Goal: Task Accomplishment & Management: Complete application form

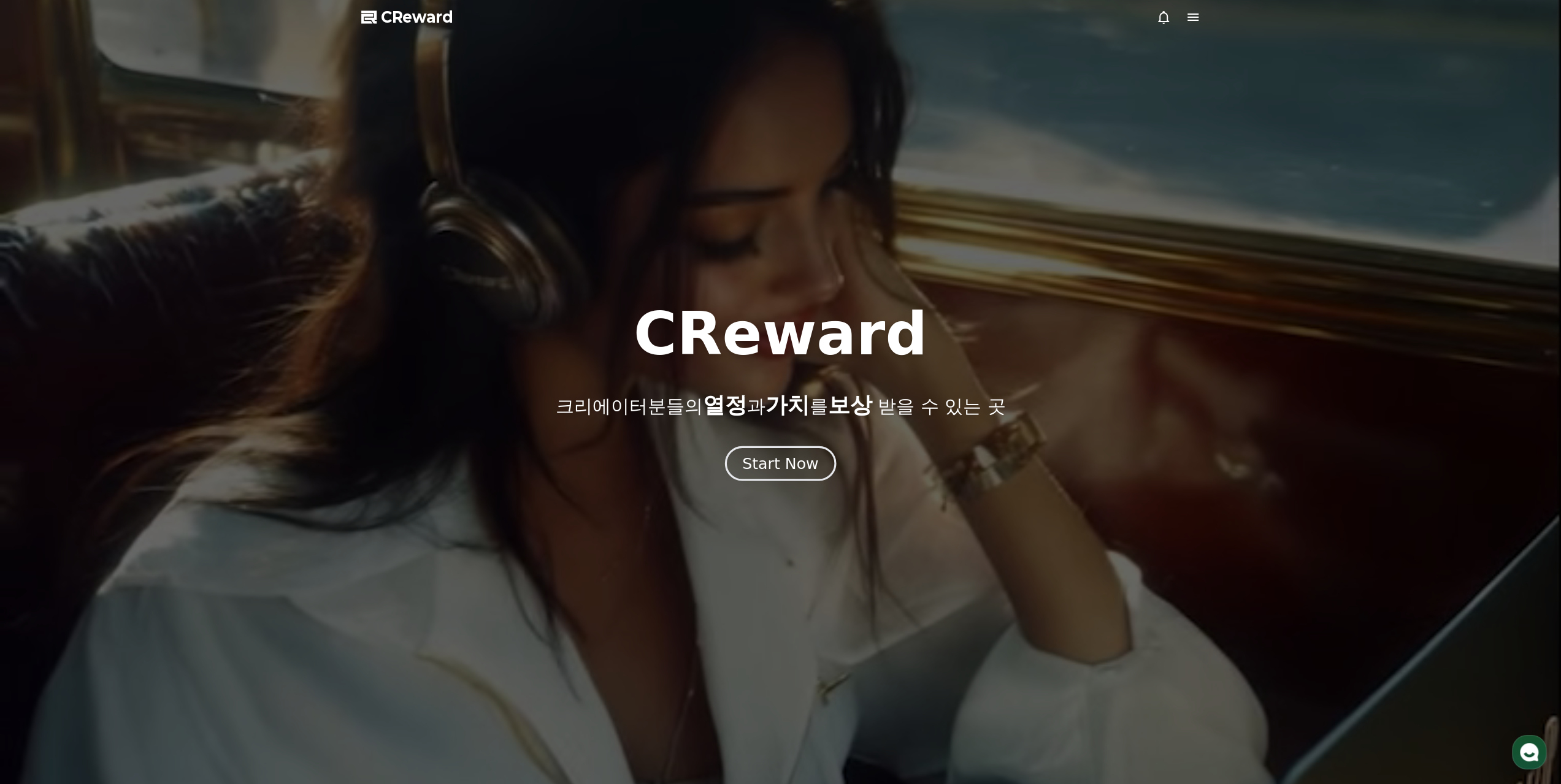
click at [795, 458] on div "Start Now" at bounding box center [780, 464] width 76 height 21
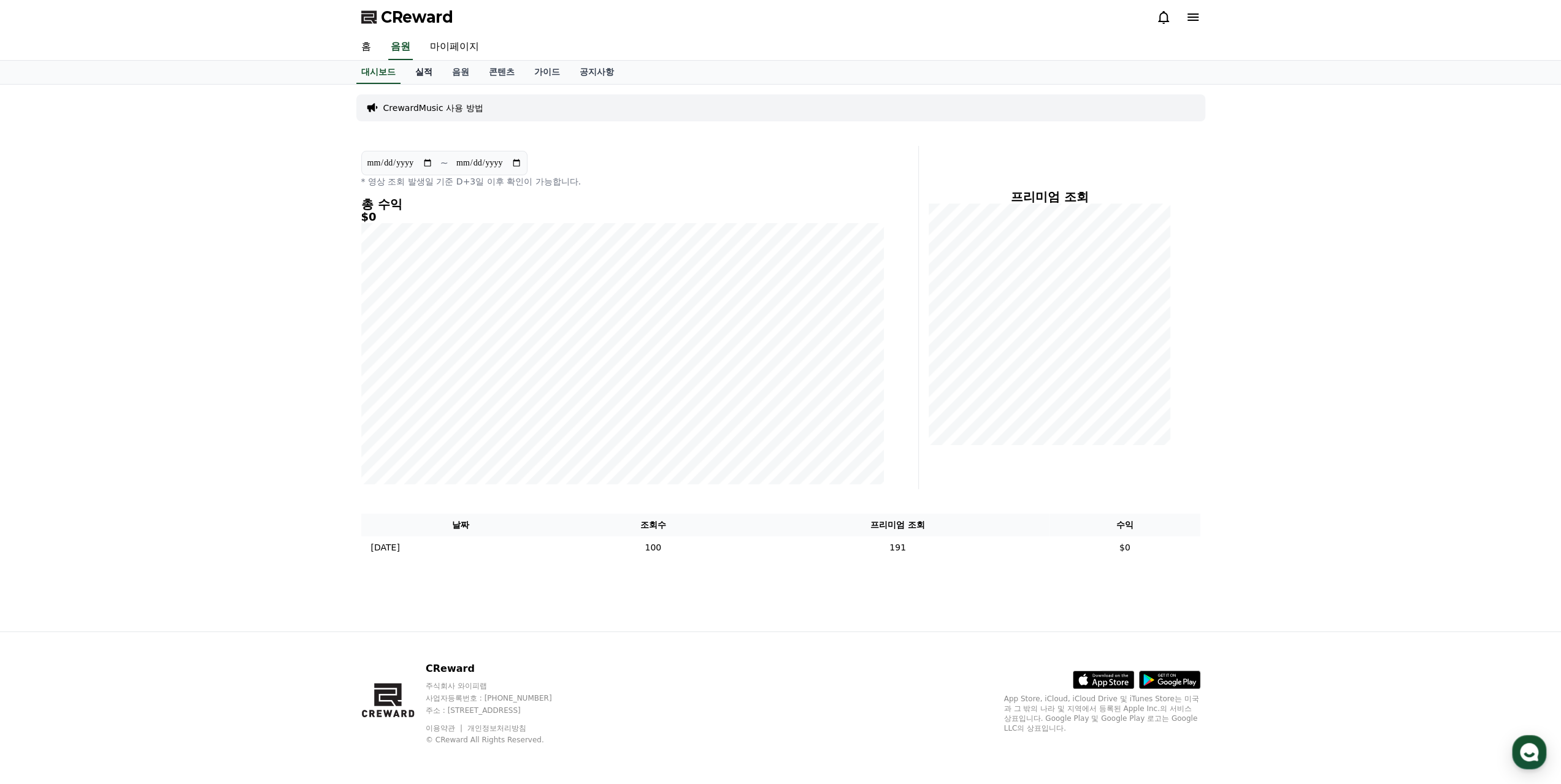
click at [439, 77] on link "실적" at bounding box center [423, 72] width 37 height 23
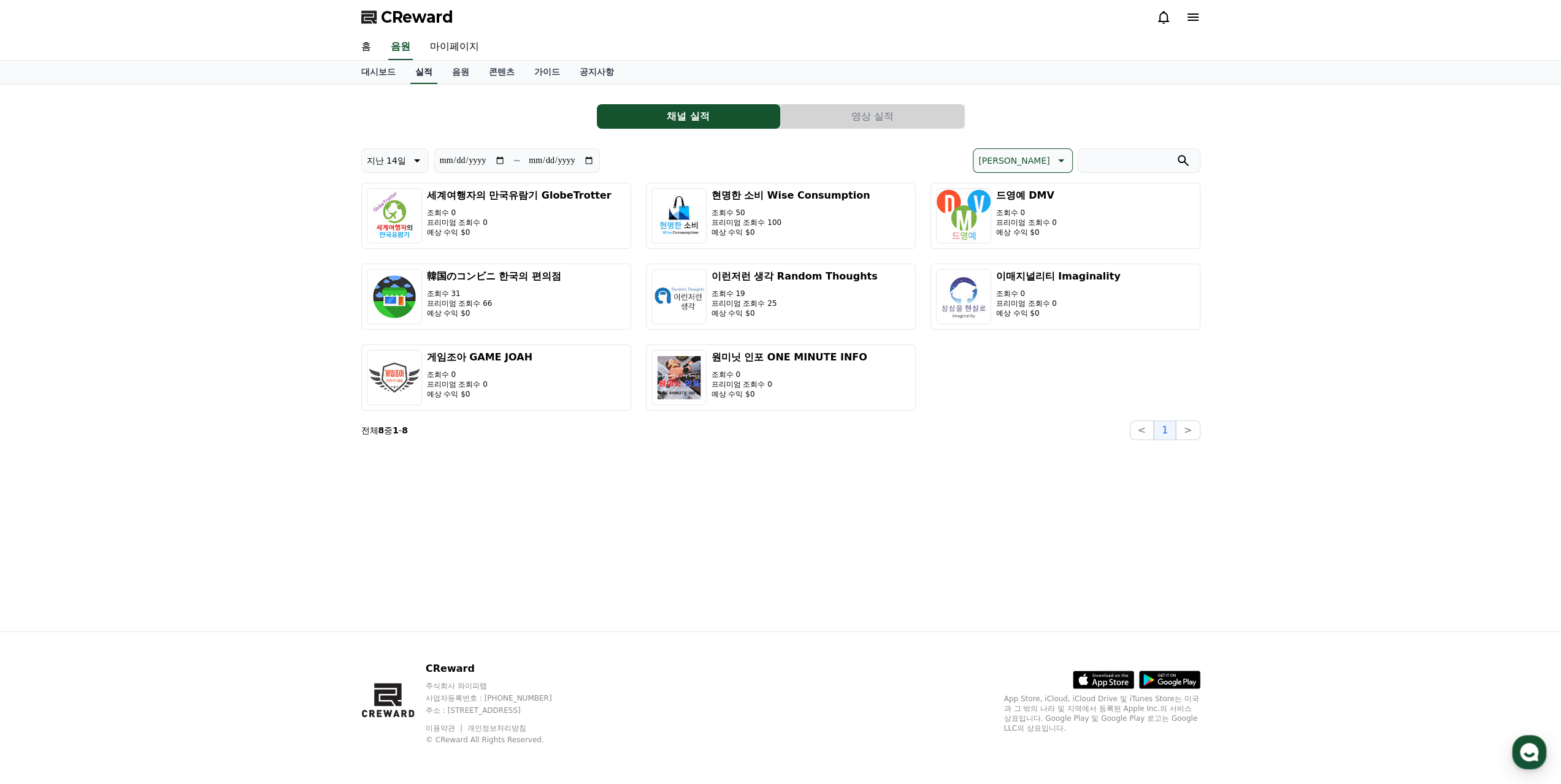
click at [431, 74] on link "실적" at bounding box center [424, 72] width 27 height 23
click at [465, 76] on link "음원" at bounding box center [460, 72] width 37 height 23
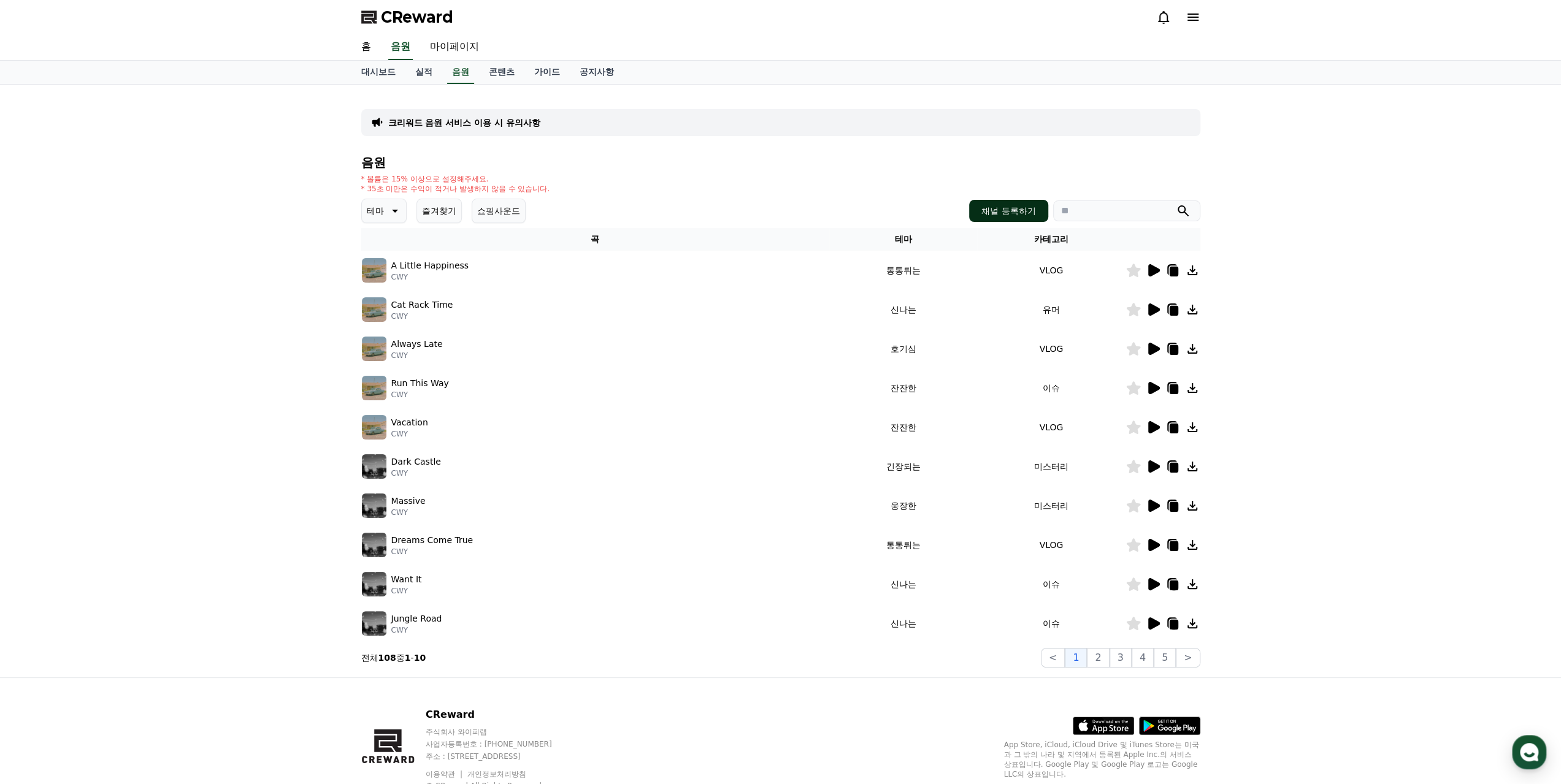
click at [977, 209] on button "채널 등록하기" at bounding box center [1009, 210] width 79 height 22
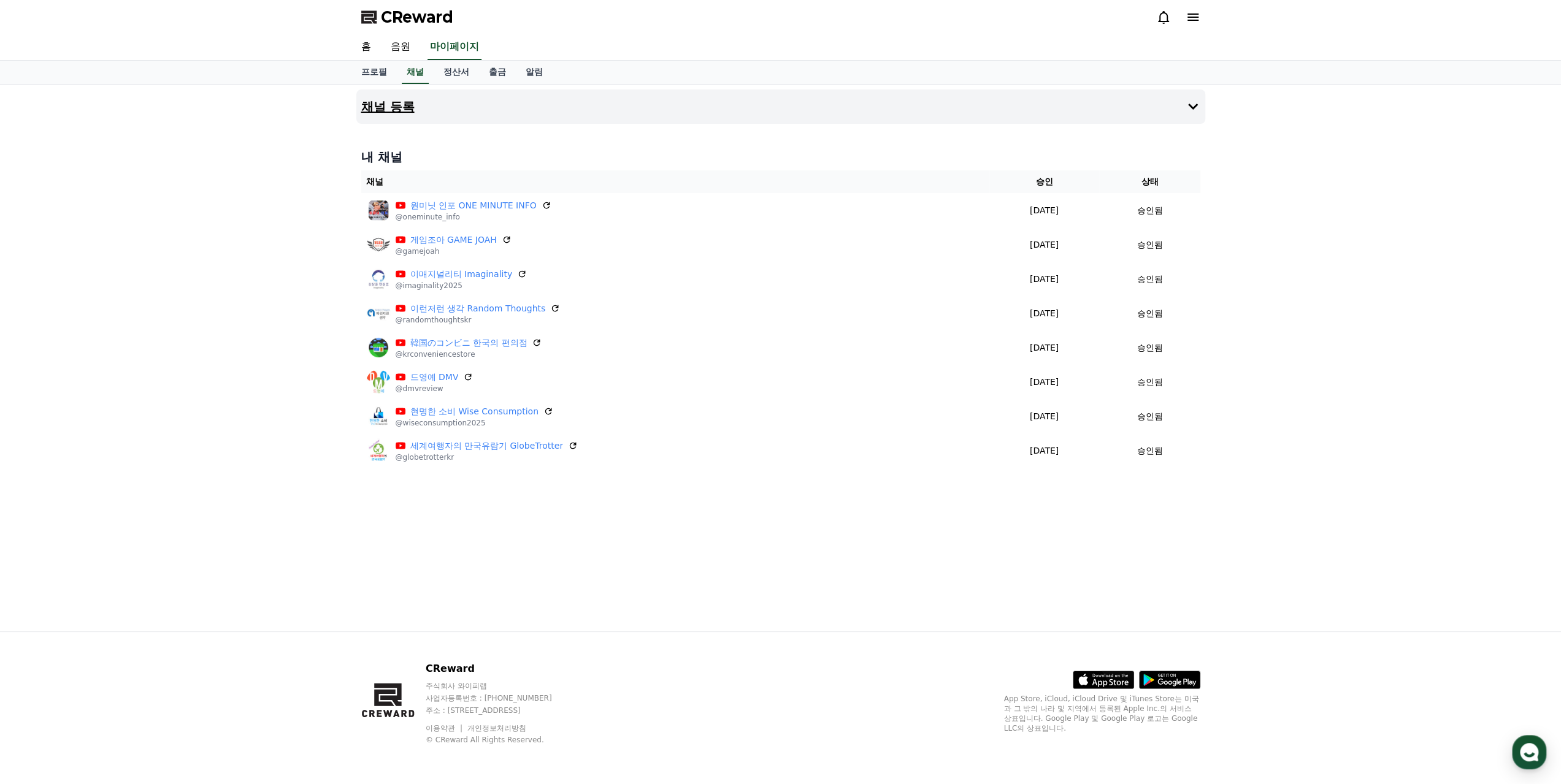
click at [773, 113] on button "채널 등록" at bounding box center [780, 107] width 849 height 35
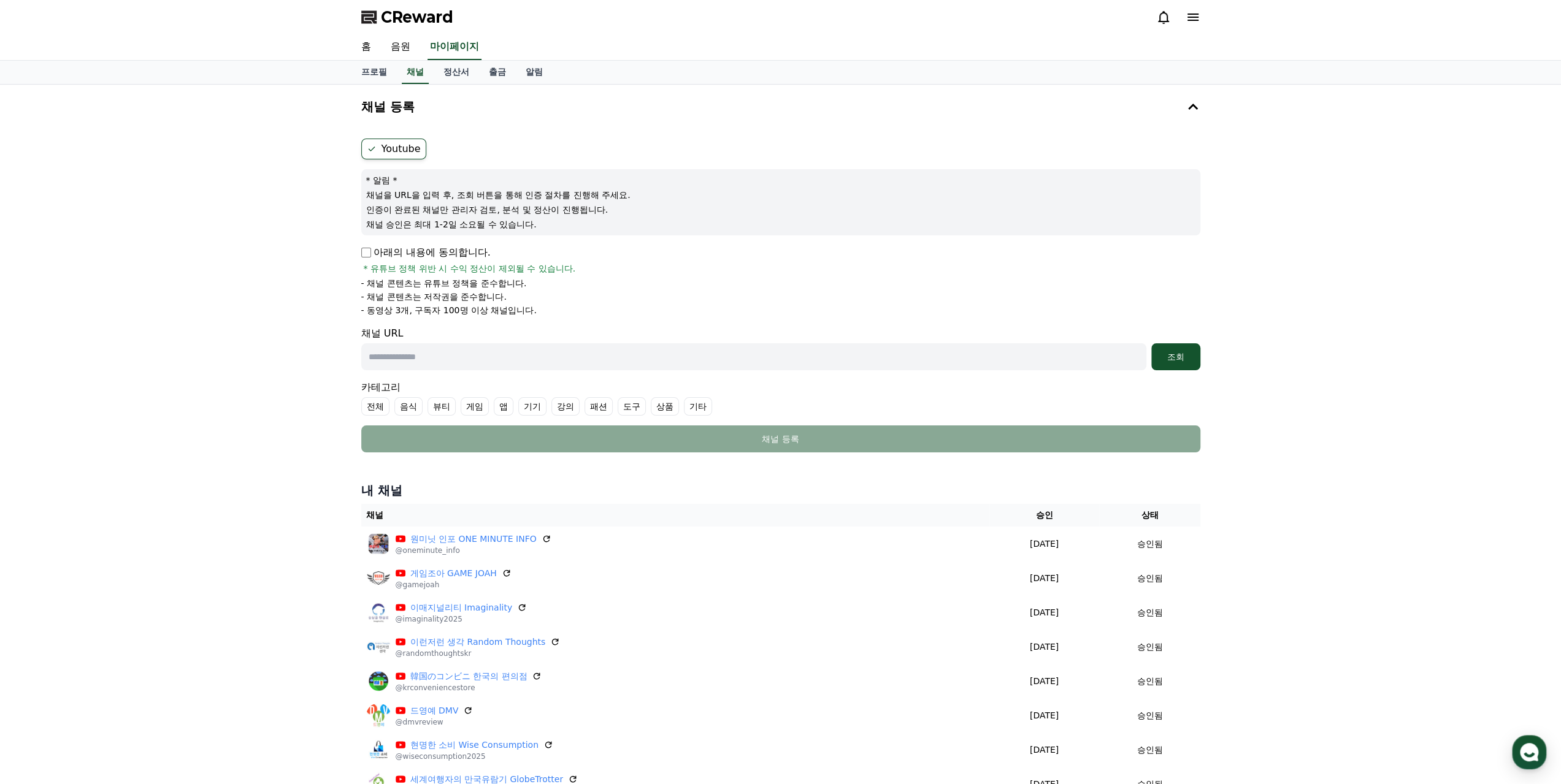
click at [420, 352] on input "text" at bounding box center [753, 357] width 785 height 27
paste input "**********"
type input "**********"
click at [1185, 354] on div "조회" at bounding box center [1176, 357] width 39 height 12
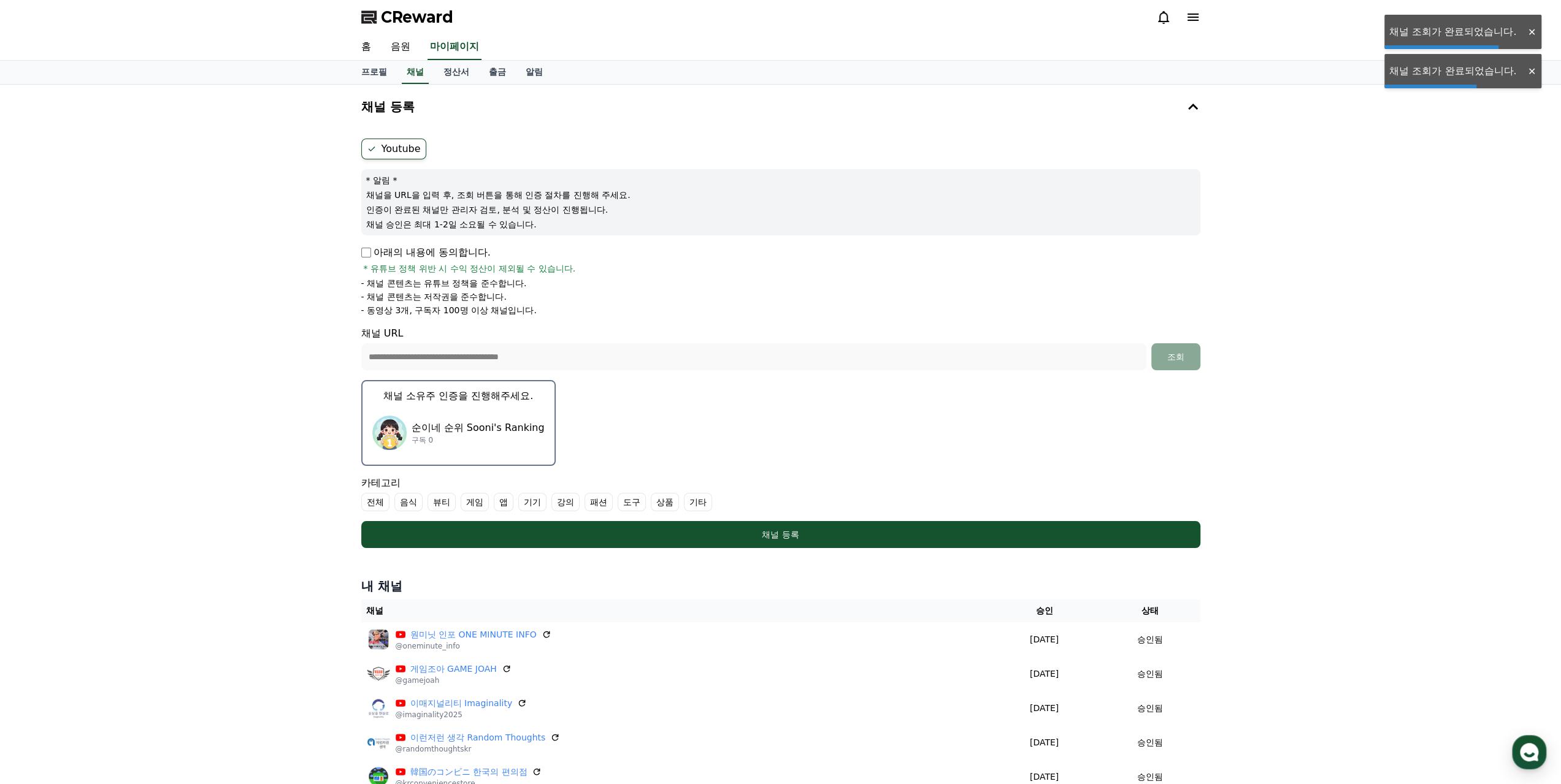
click at [445, 439] on p "구독 0" at bounding box center [477, 440] width 133 height 10
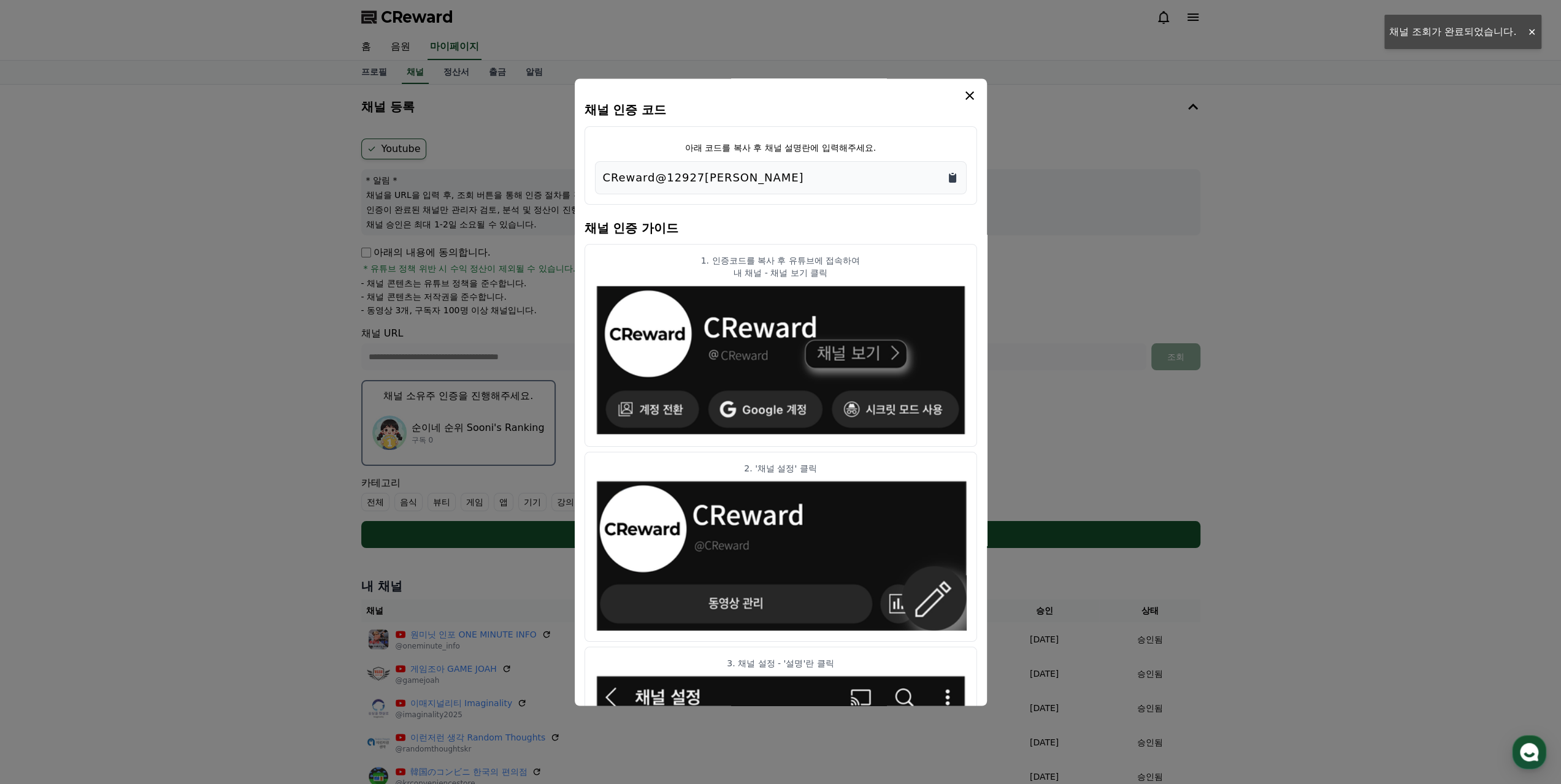
click at [955, 177] on icon "Copy to clipboard" at bounding box center [953, 178] width 8 height 9
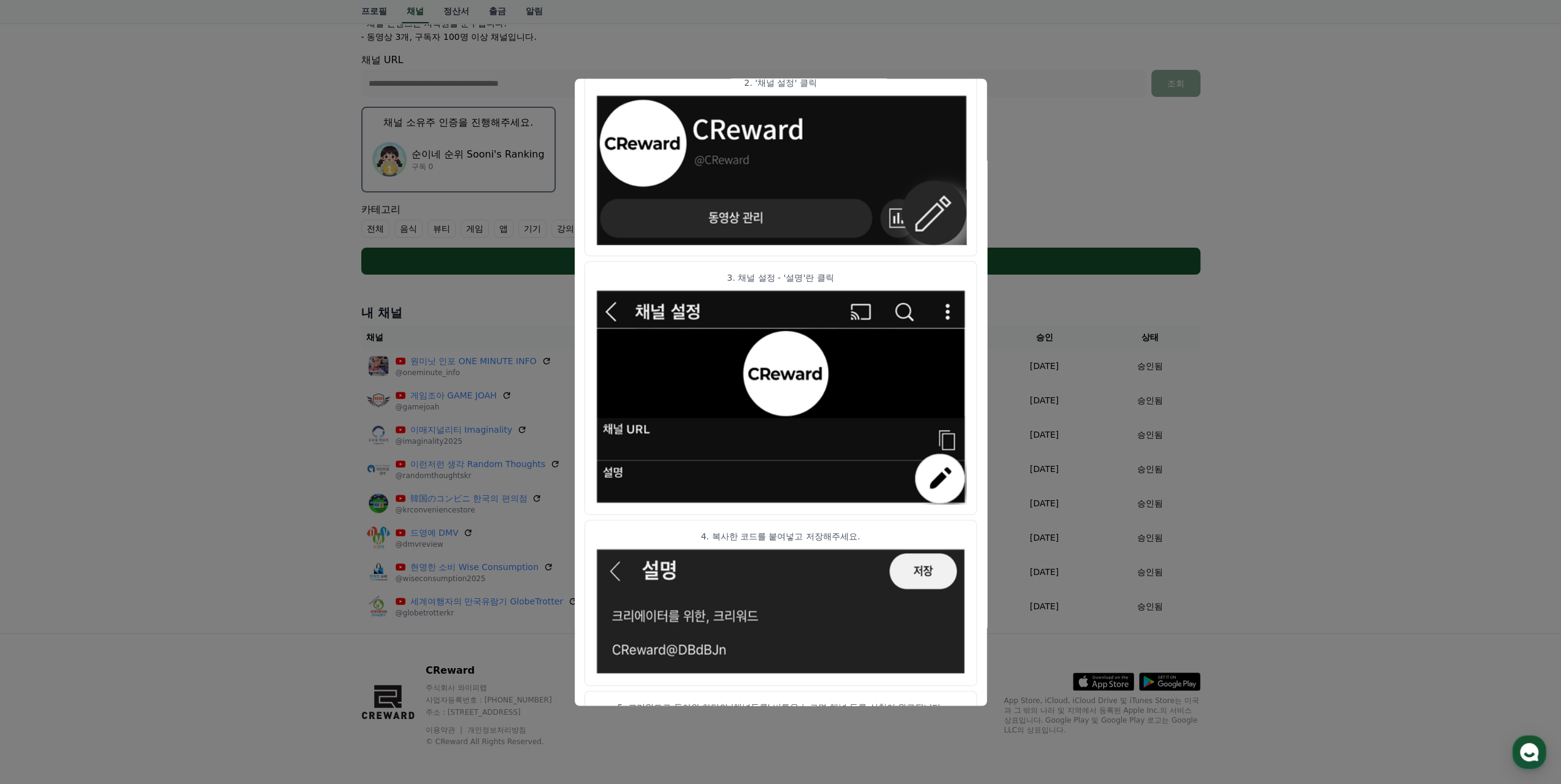
scroll to position [368, 0]
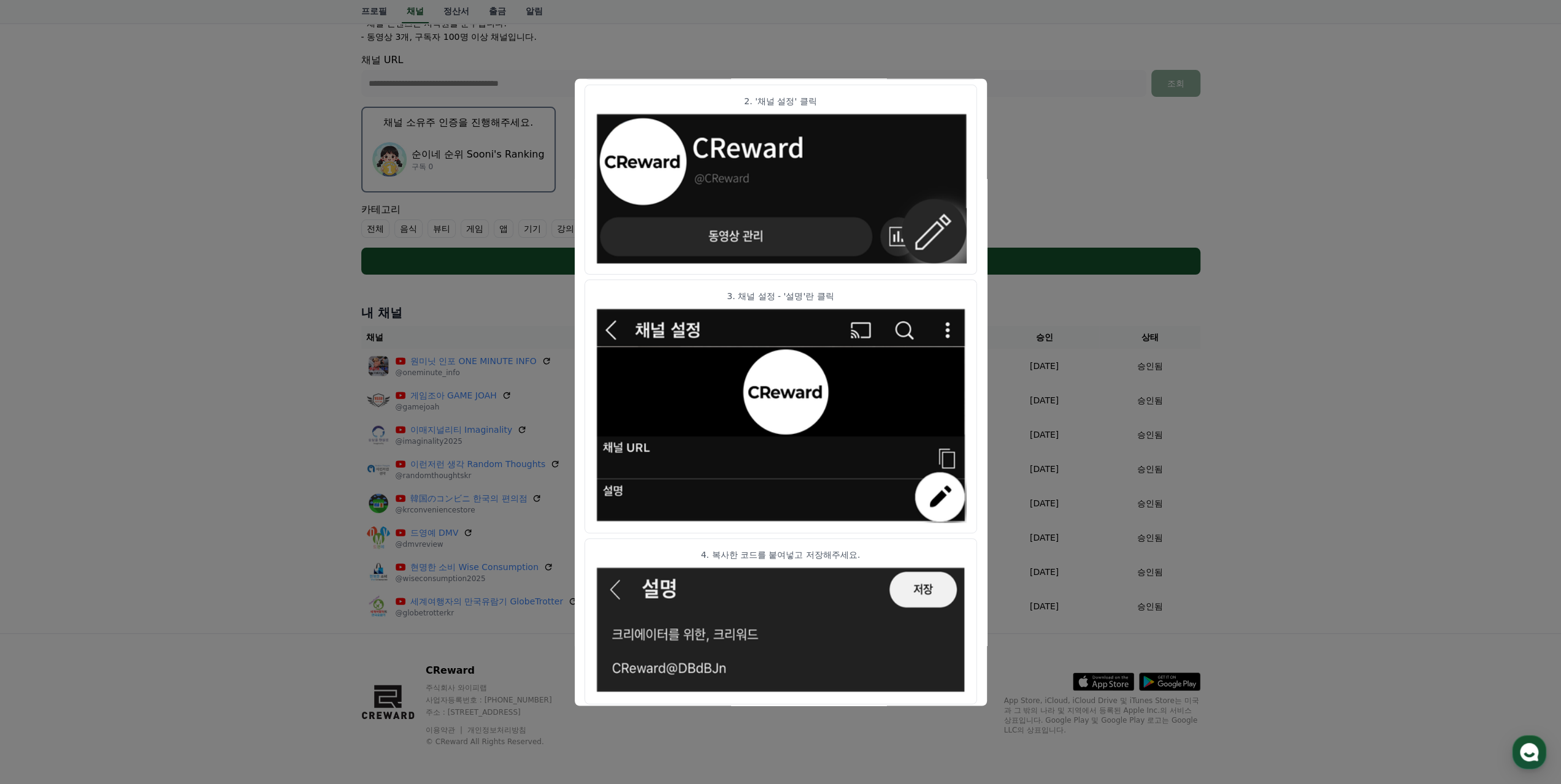
click at [1020, 108] on button "close modal" at bounding box center [780, 392] width 1561 height 784
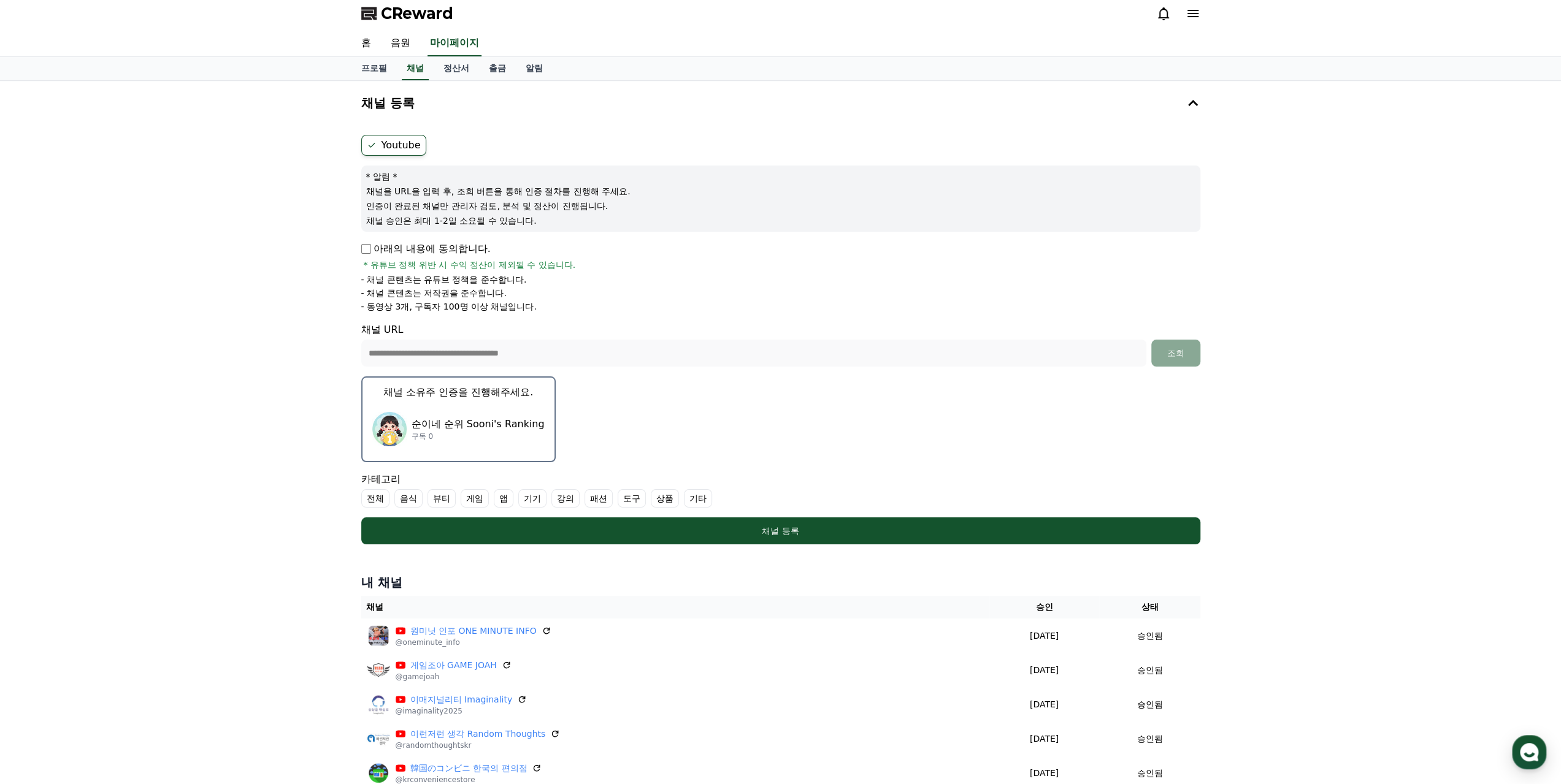
scroll to position [0, 0]
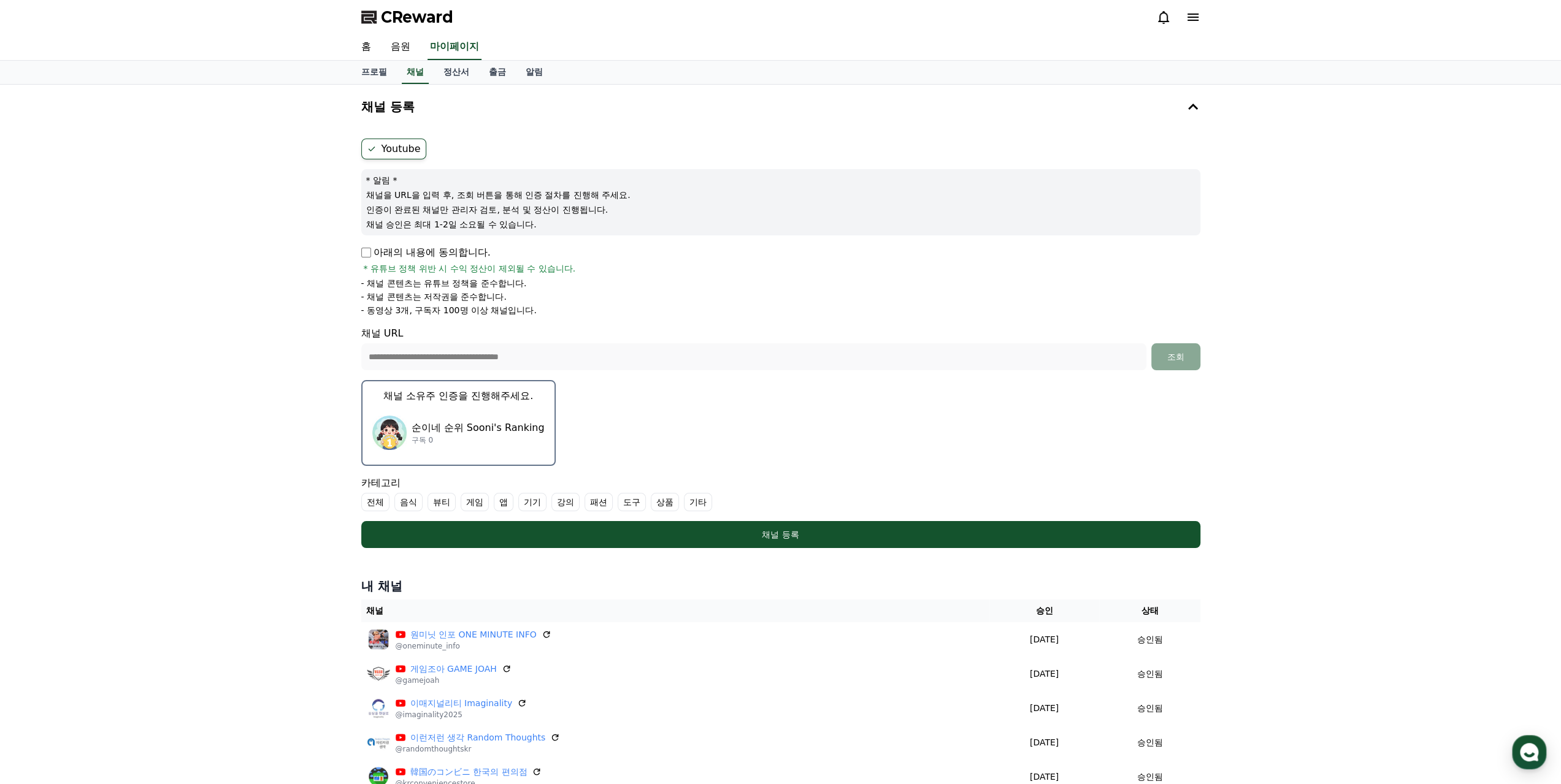
click at [468, 449] on div "순이네 순위 Sooni's Ranking 구독 0" at bounding box center [459, 432] width 173 height 49
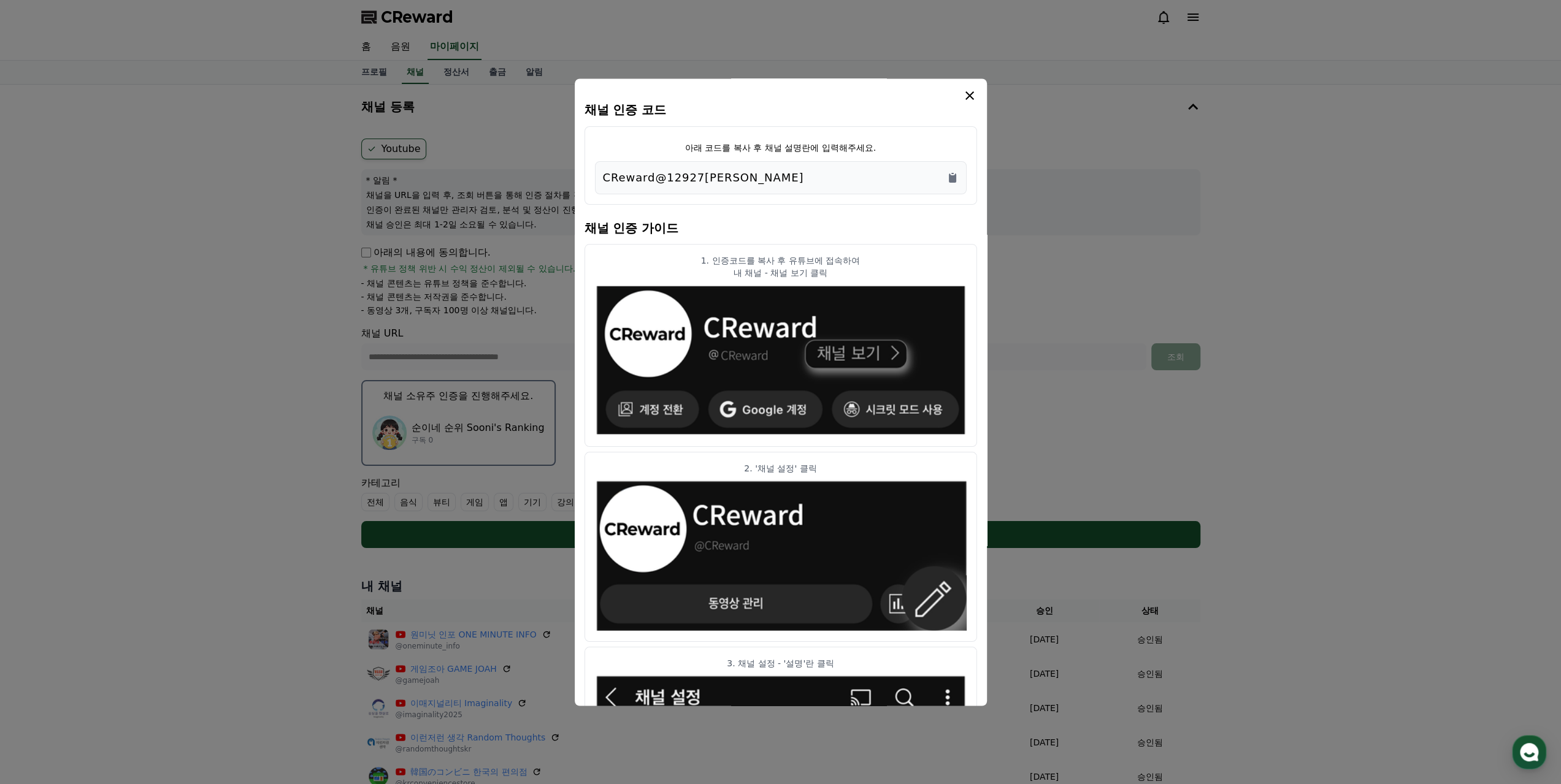
scroll to position [428, 0]
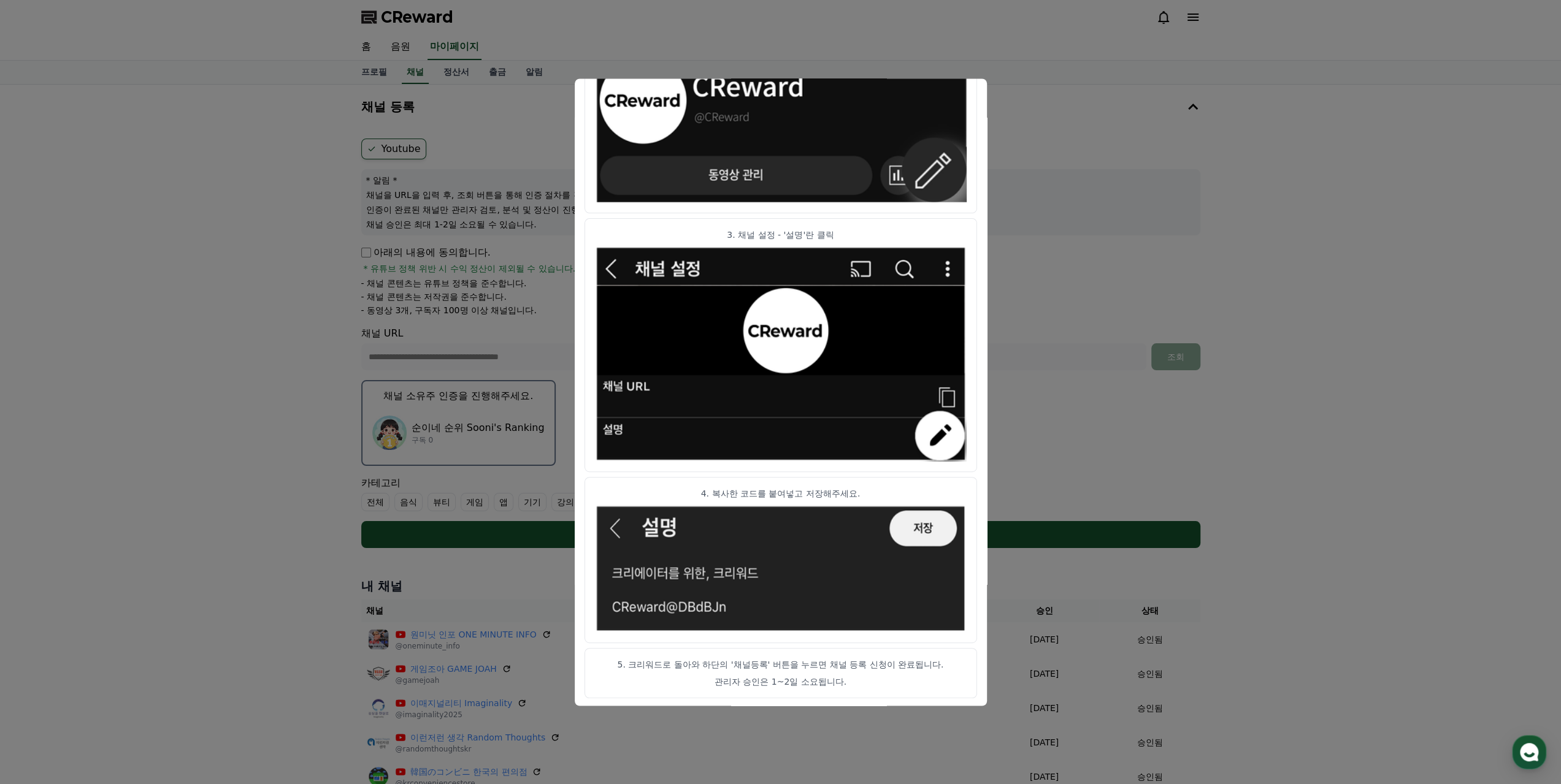
drag, startPoint x: 958, startPoint y: 308, endPoint x: 970, endPoint y: 654, distance: 346.2
click at [974, 648] on div "채널 인증 코드 아래 코드를 복사 후 채널 설명란에 입력해주세요. CReward@12927abe 채널 인증 가이드 1. 인증코드를 복사 후 유…" at bounding box center [780, 179] width 393 height 1039
click at [949, 673] on article "5. 크리워드로 돌아와 하단의 '채널등록' 버튼을 누르면 채널 등록 신청이 완료됩니다. 관리자 승인은 1~2일 소요됩니다." at bounding box center [780, 673] width 393 height 50
click at [1117, 449] on button "close modal" at bounding box center [780, 392] width 1561 height 784
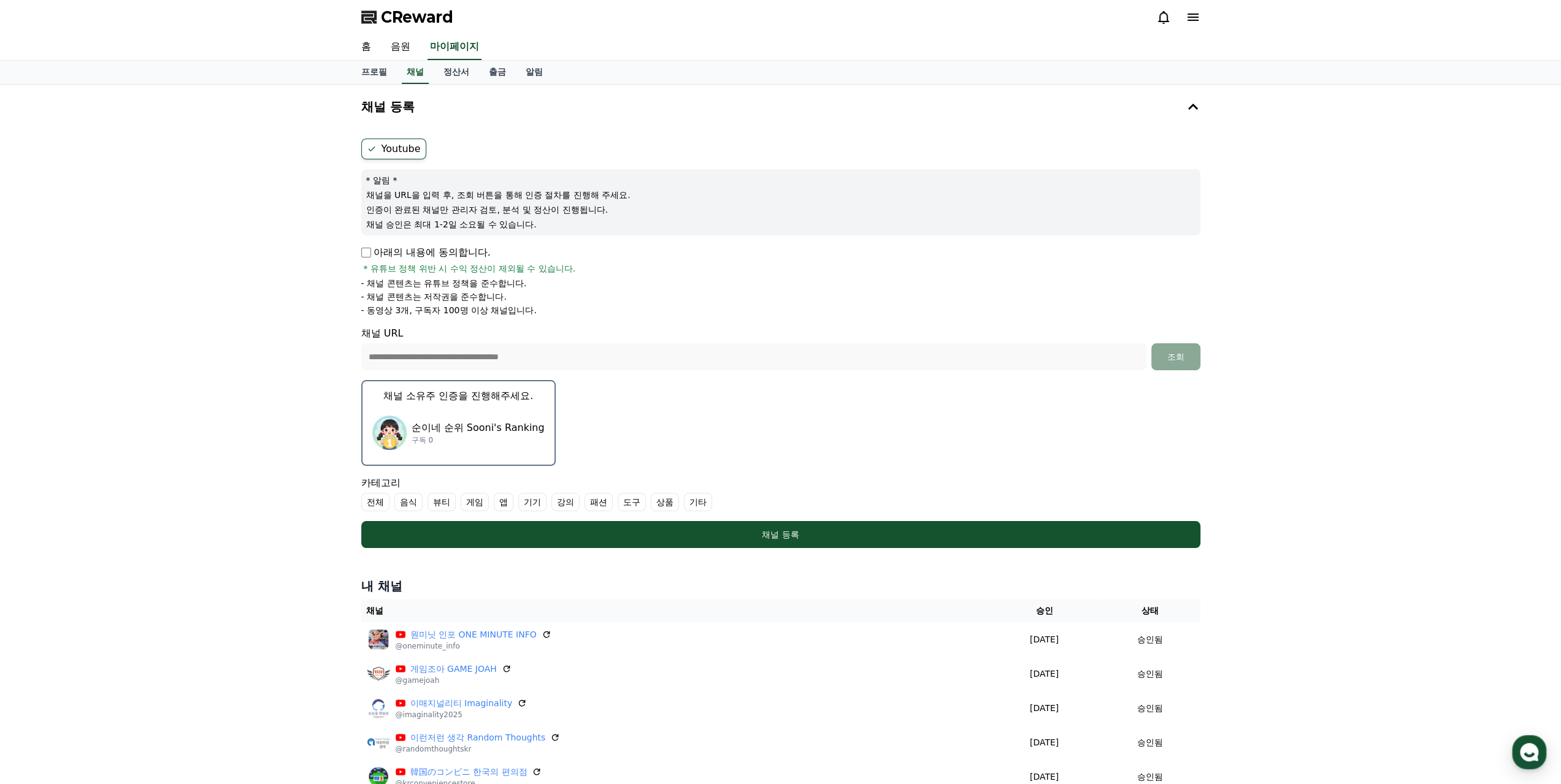
click at [1086, 479] on div "카테고리 전체 음식 뷰티 게임 앱 기기 강의 패션 도구 상품 기타" at bounding box center [780, 493] width 839 height 35
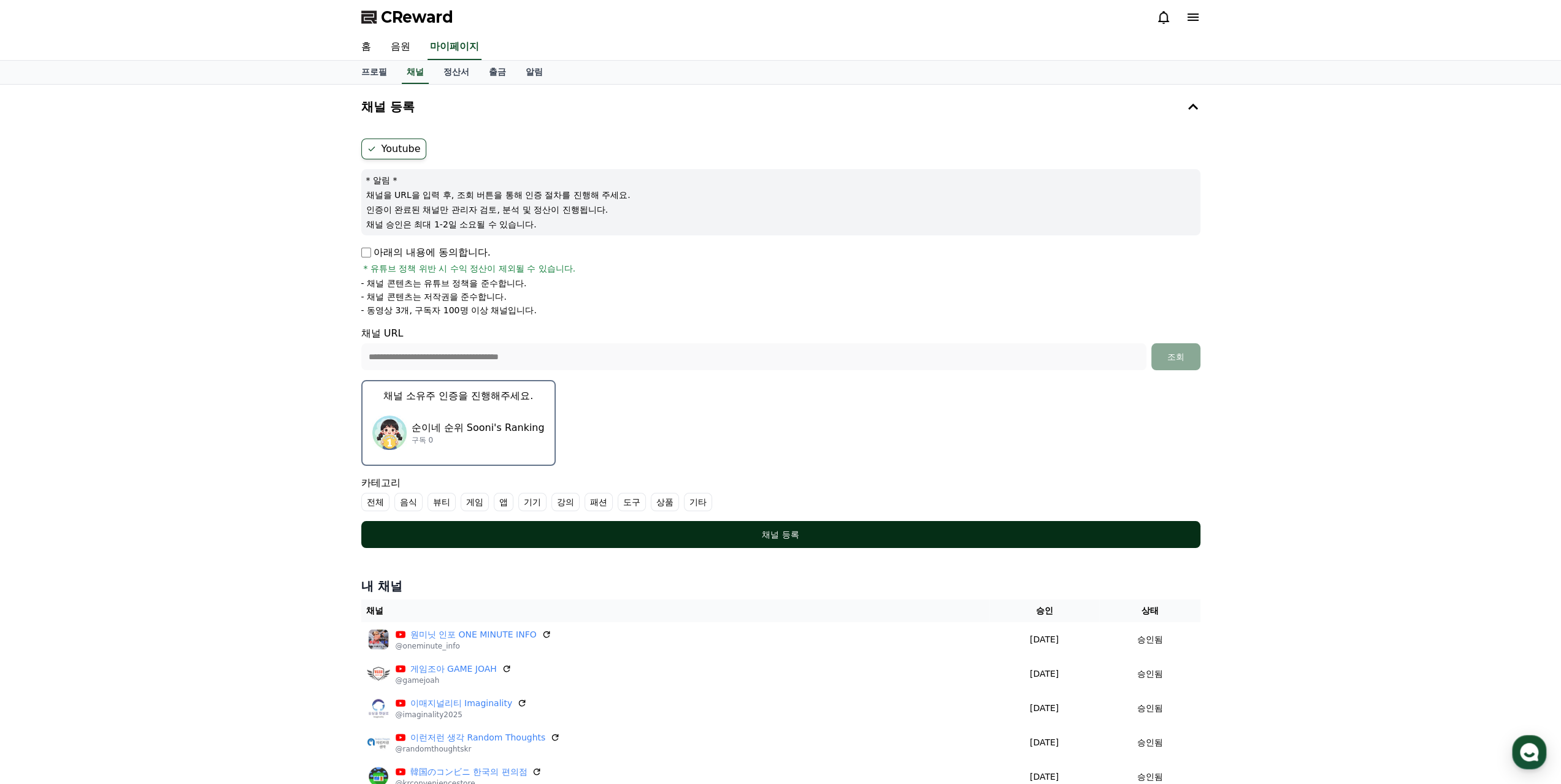
click at [994, 532] on div "채널 등록" at bounding box center [780, 535] width 790 height 12
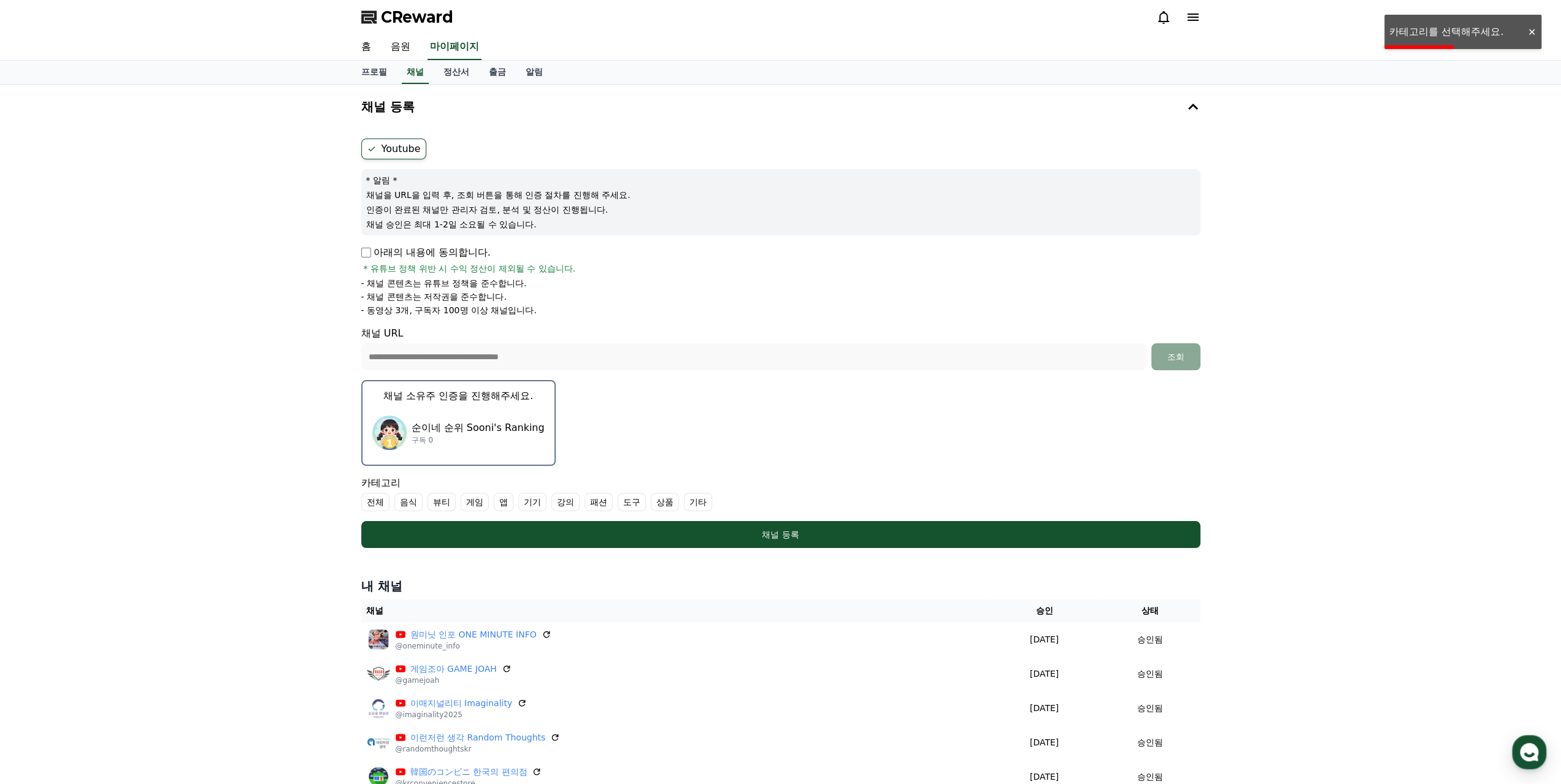
click at [704, 505] on label "기타" at bounding box center [698, 502] width 29 height 19
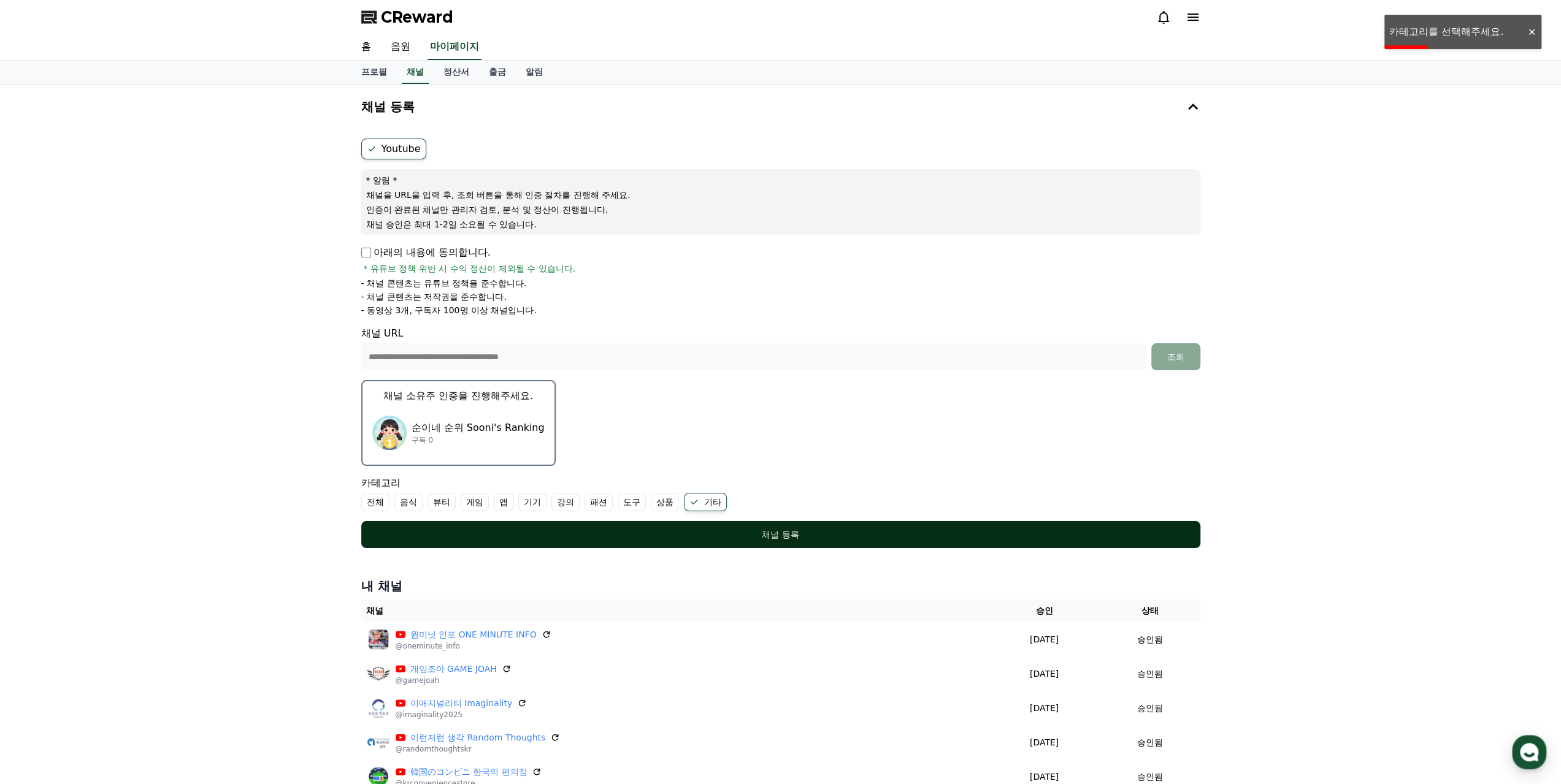
click at [620, 536] on div "채널 등록" at bounding box center [780, 535] width 790 height 12
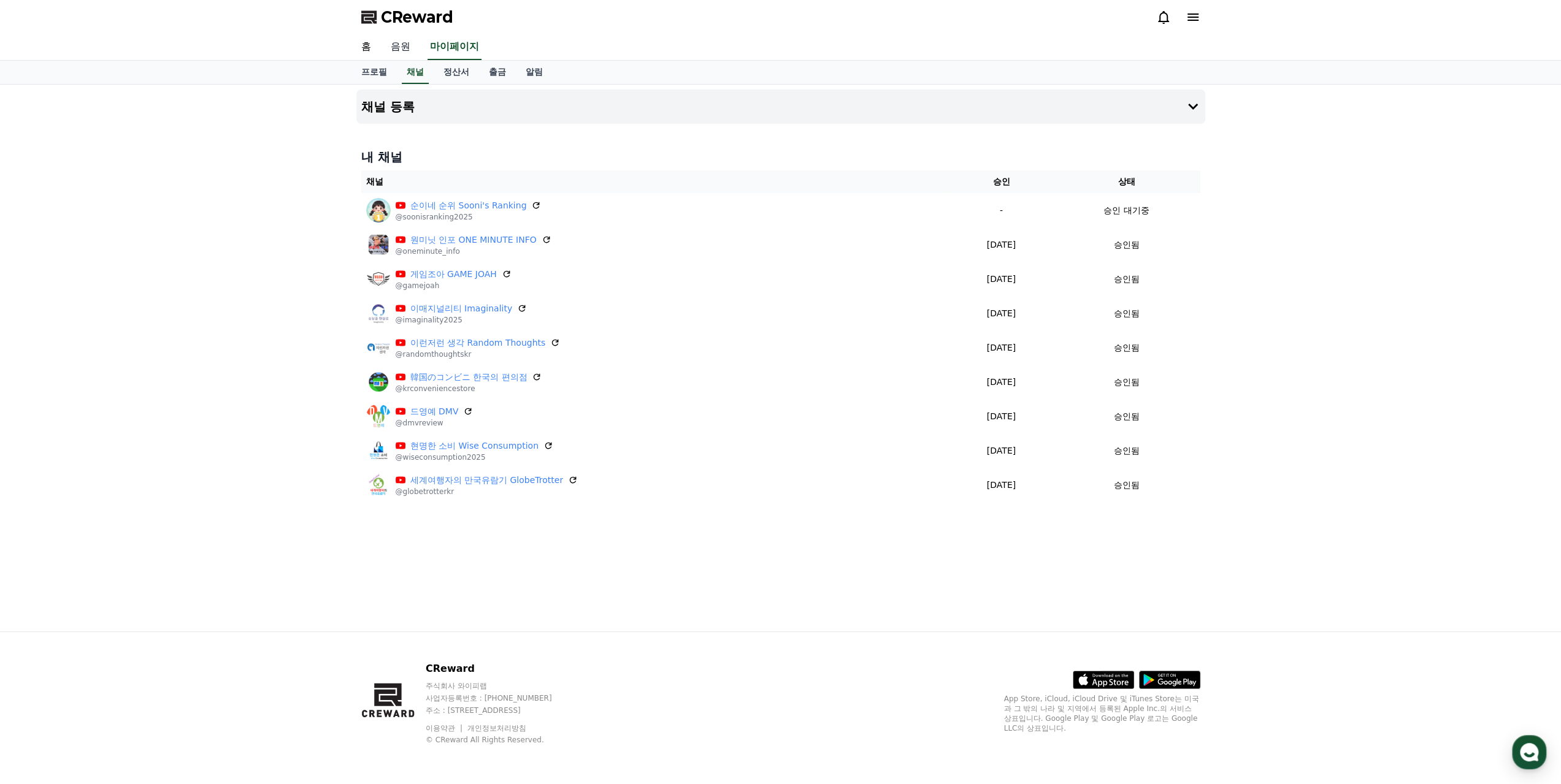
click at [389, 48] on link "음원" at bounding box center [401, 47] width 39 height 26
